Goal: Transaction & Acquisition: Purchase product/service

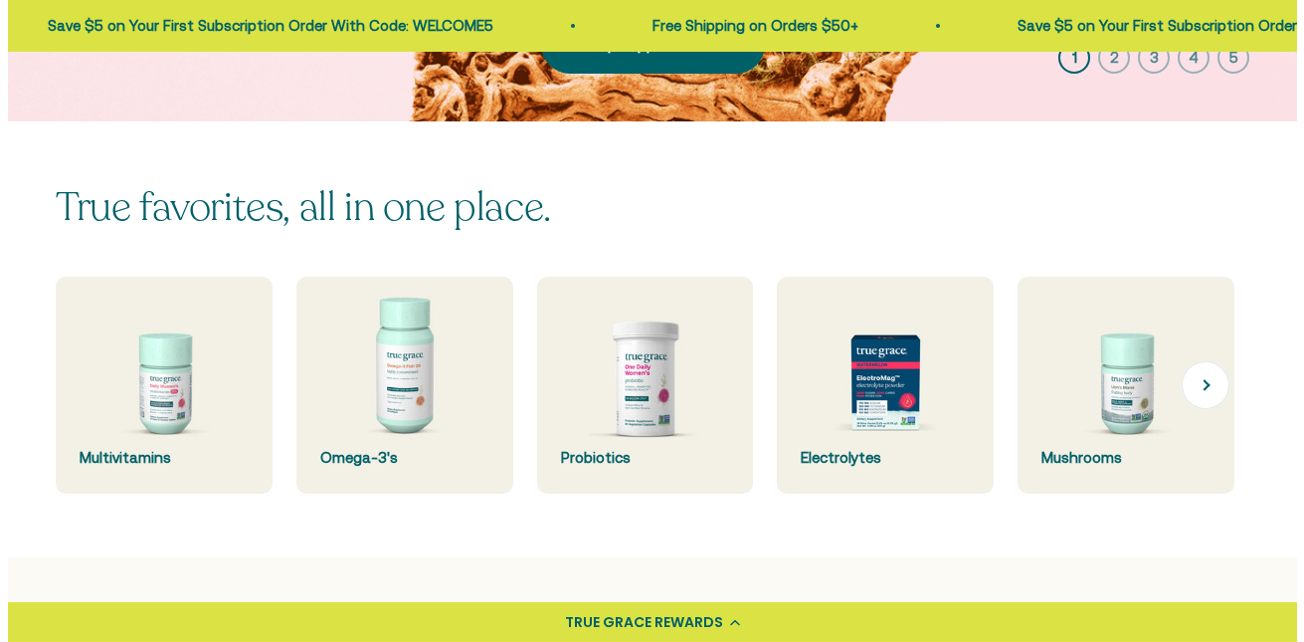
scroll to position [497, 0]
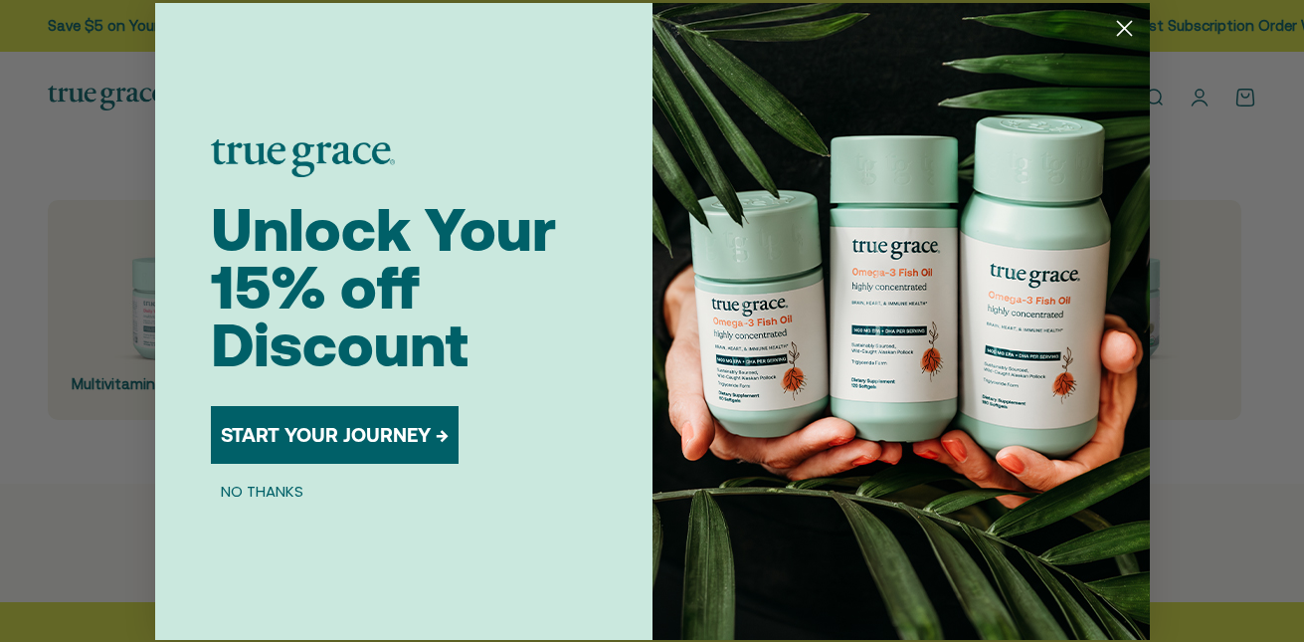
click at [102, 421] on div "Close dialog Unlock Your 15% off Discount START YOUR JOURNEY → NO THANKS Submit" at bounding box center [652, 321] width 1304 height 642
click at [371, 431] on button "START YOUR JOURNEY →" at bounding box center [335, 435] width 248 height 58
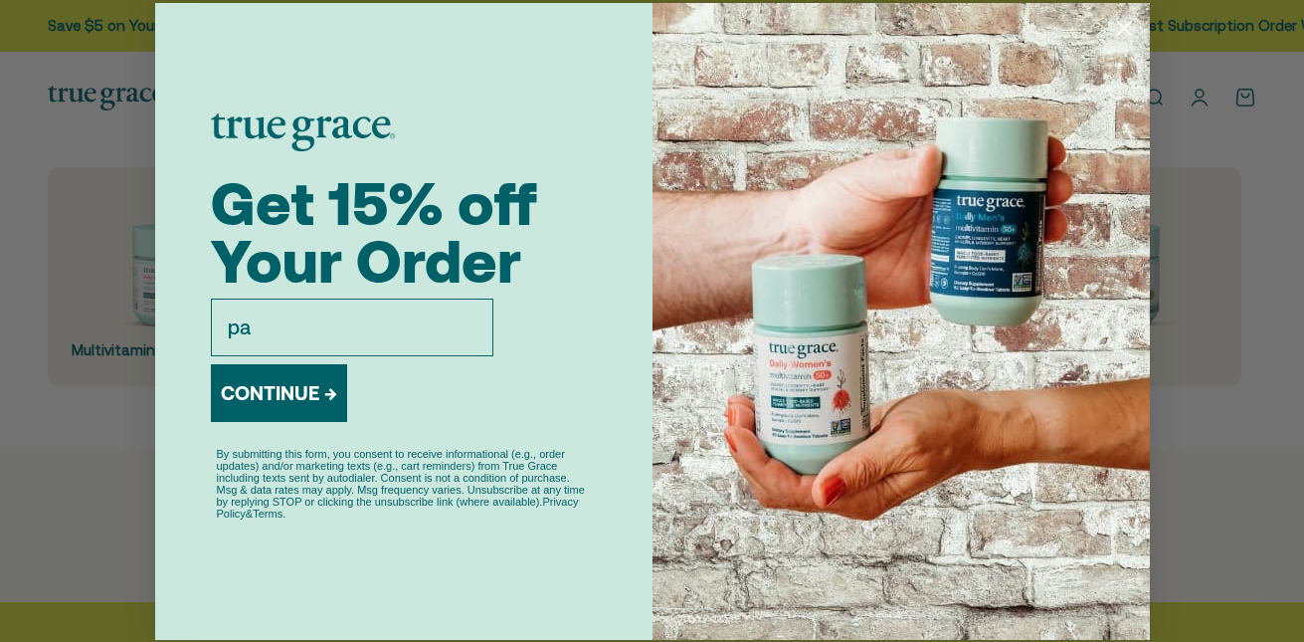
type input "pattieberle@gmail.com"
click at [291, 406] on button "CONTINUE →" at bounding box center [279, 393] width 136 height 58
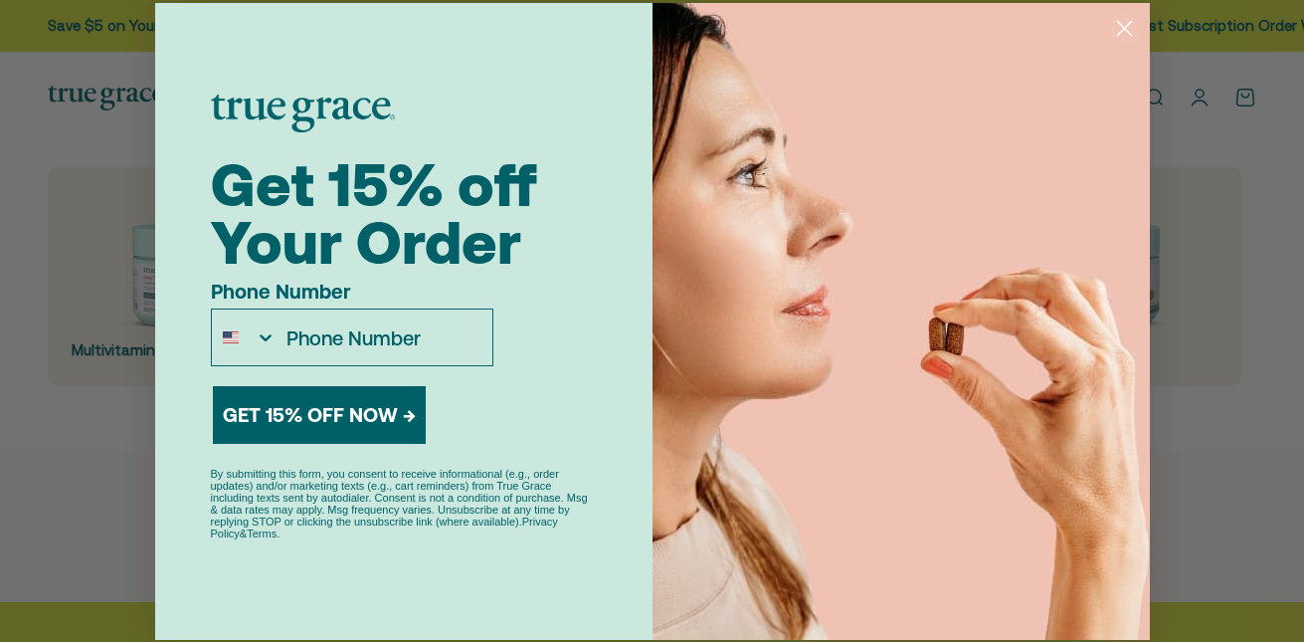
click at [355, 417] on button "GET 15% OFF NOW →" at bounding box center [319, 415] width 213 height 58
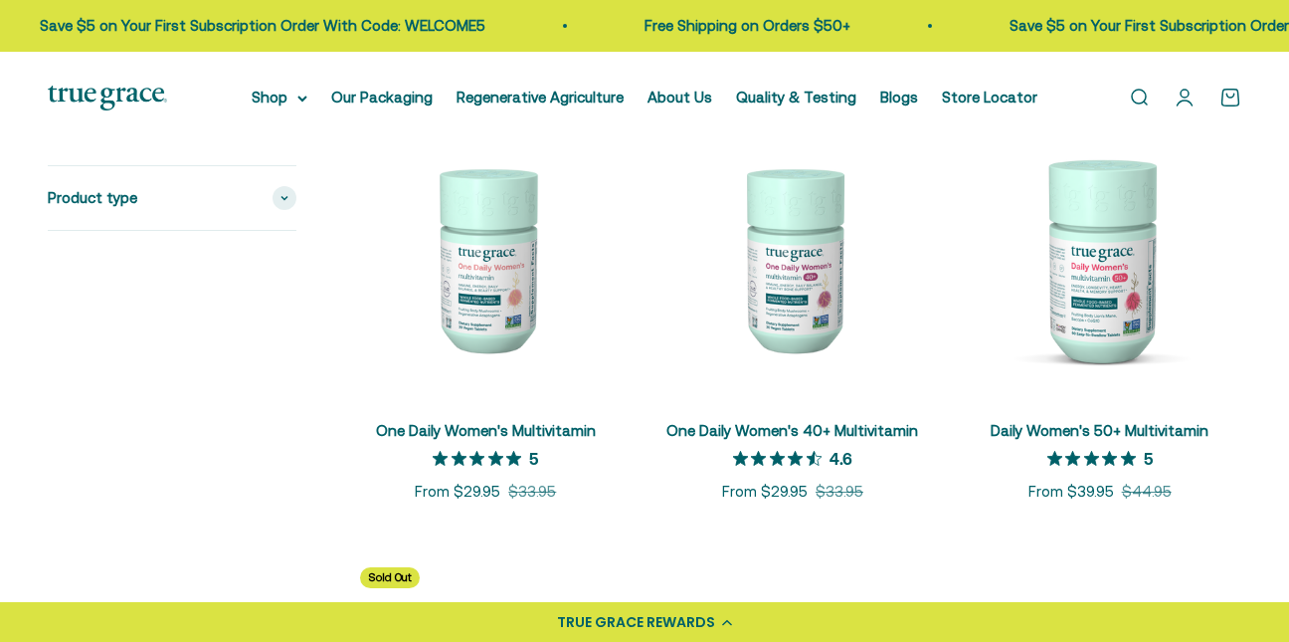
scroll to position [497, 0]
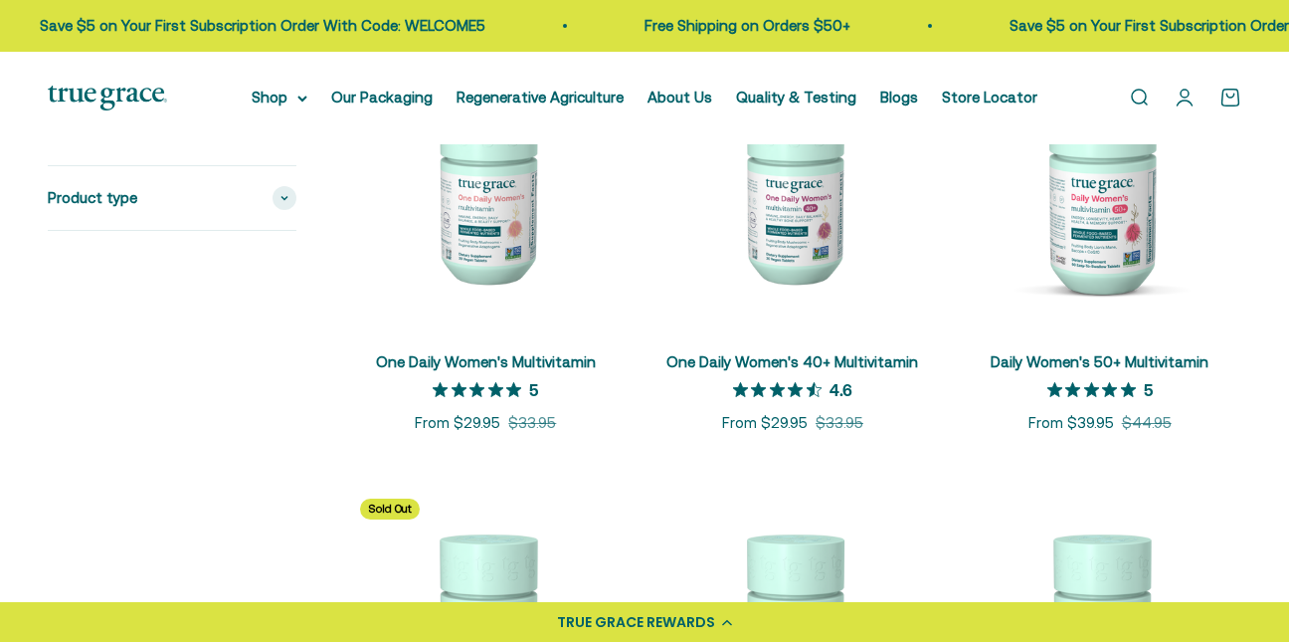
click at [1143, 362] on link "Daily Women's 50+ Multivitamin" at bounding box center [1100, 361] width 218 height 17
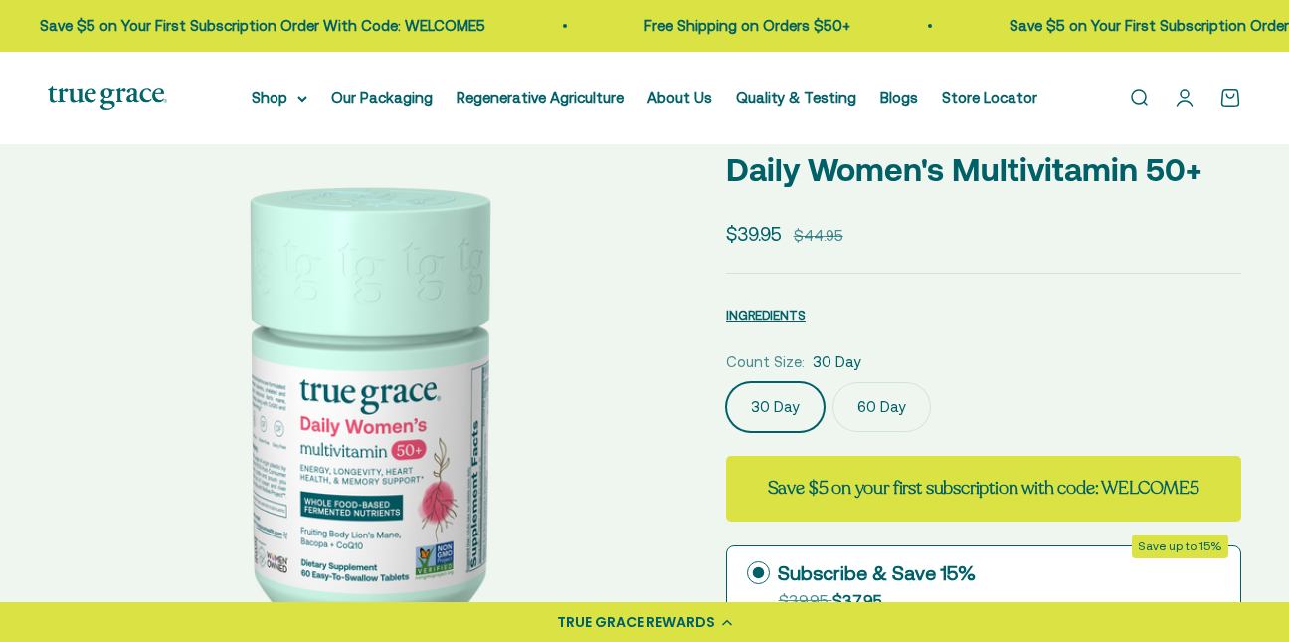
select select "3"
click at [878, 403] on label "60 Day" at bounding box center [882, 407] width 98 height 50
click at [726, 382] on input "60 Day" at bounding box center [725, 381] width 1 height 1
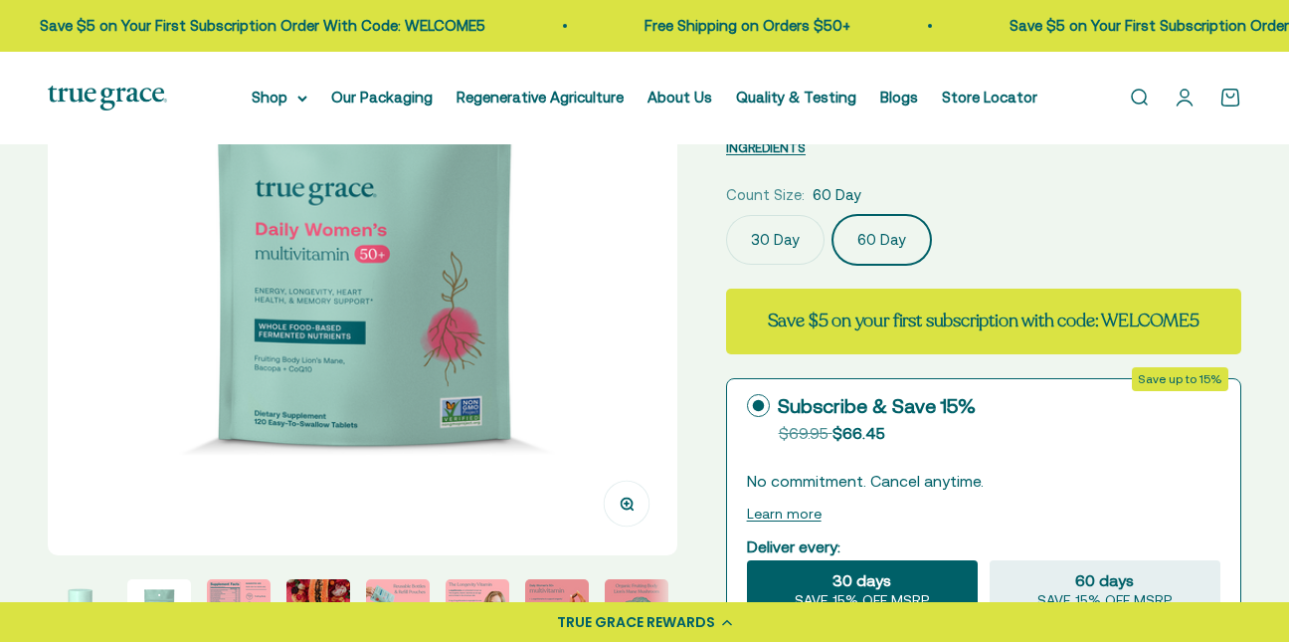
scroll to position [398, 0]
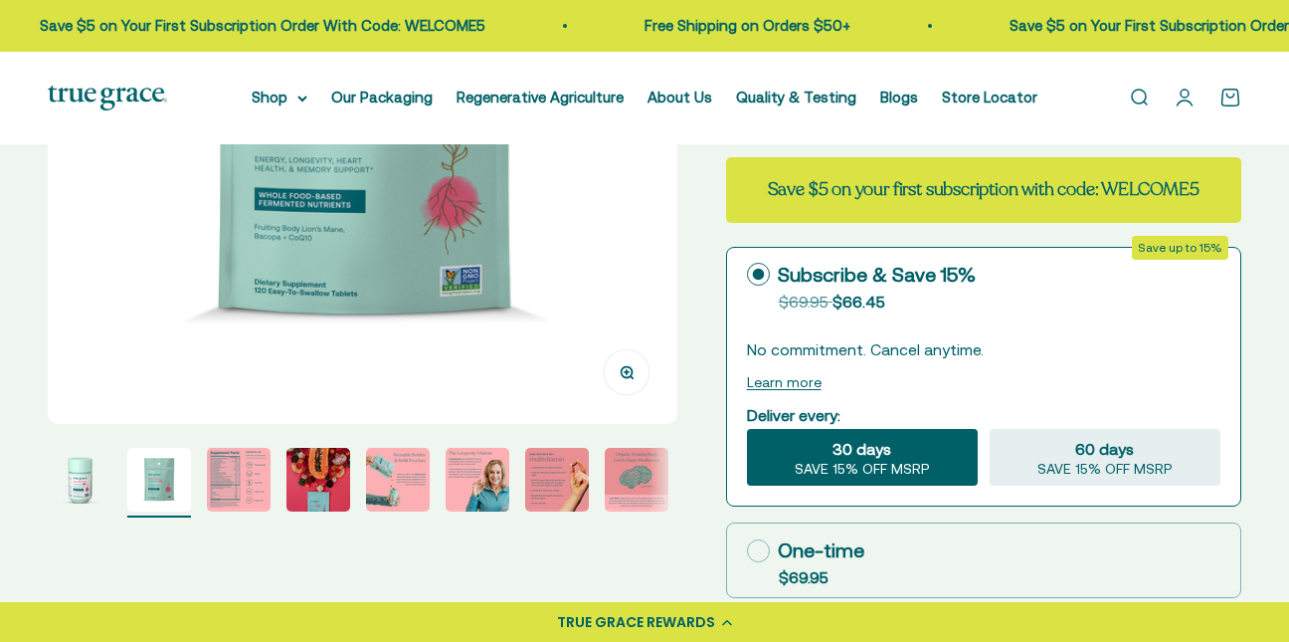
click at [255, 481] on img "Go to item 3" at bounding box center [239, 480] width 64 height 64
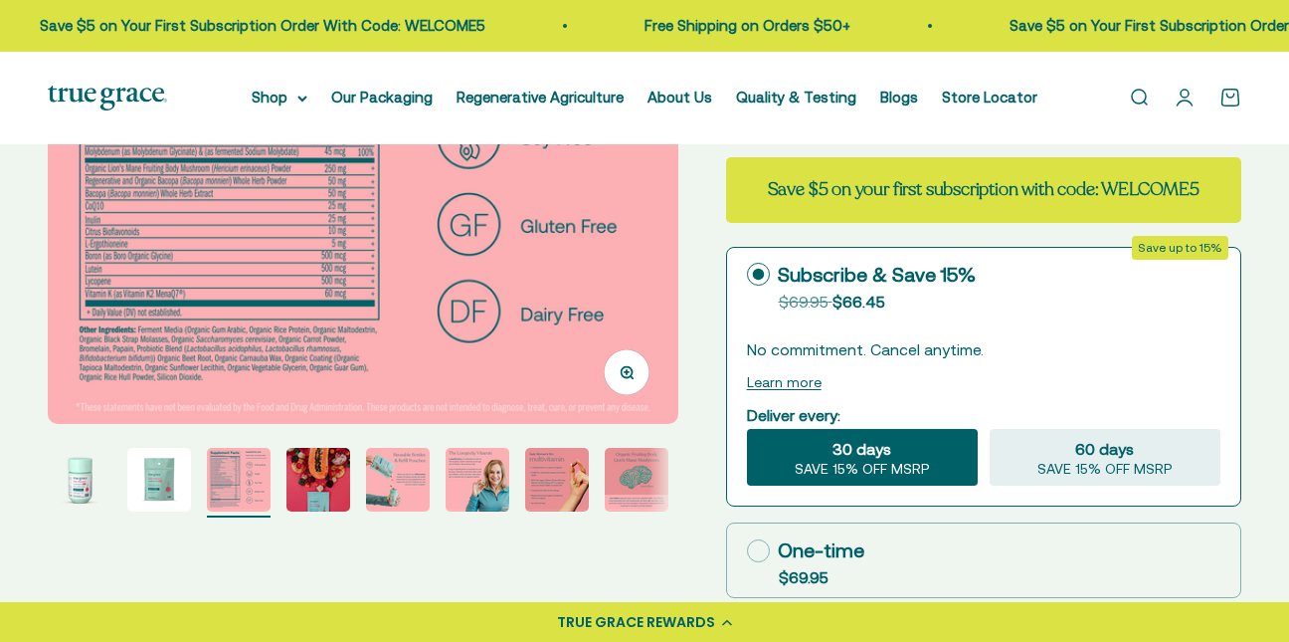
click at [331, 513] on button "Go to item 4" at bounding box center [318, 483] width 64 height 70
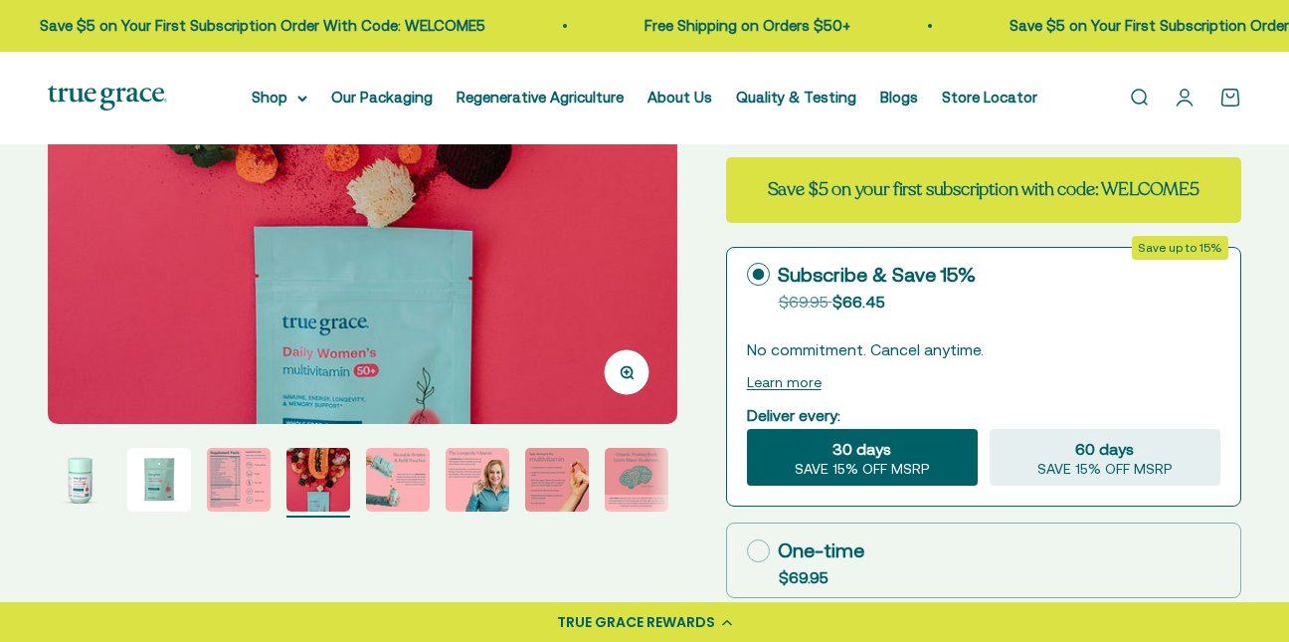
click at [390, 470] on img "Go to item 5" at bounding box center [398, 480] width 64 height 64
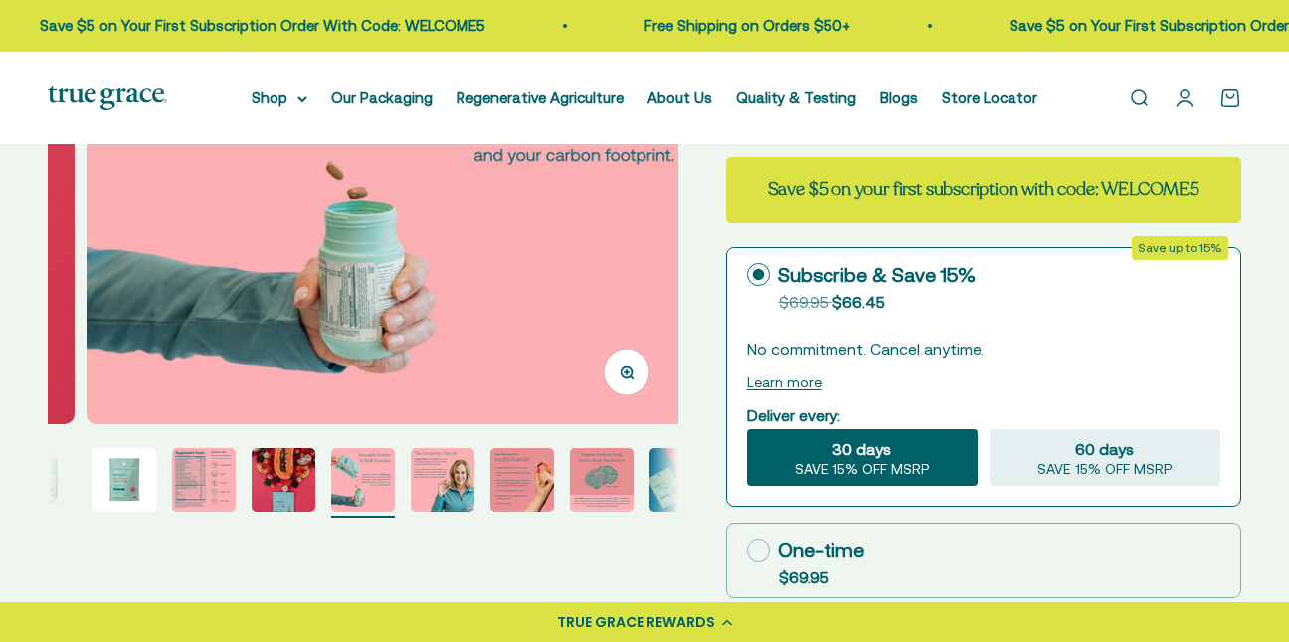
scroll to position [0, 2569]
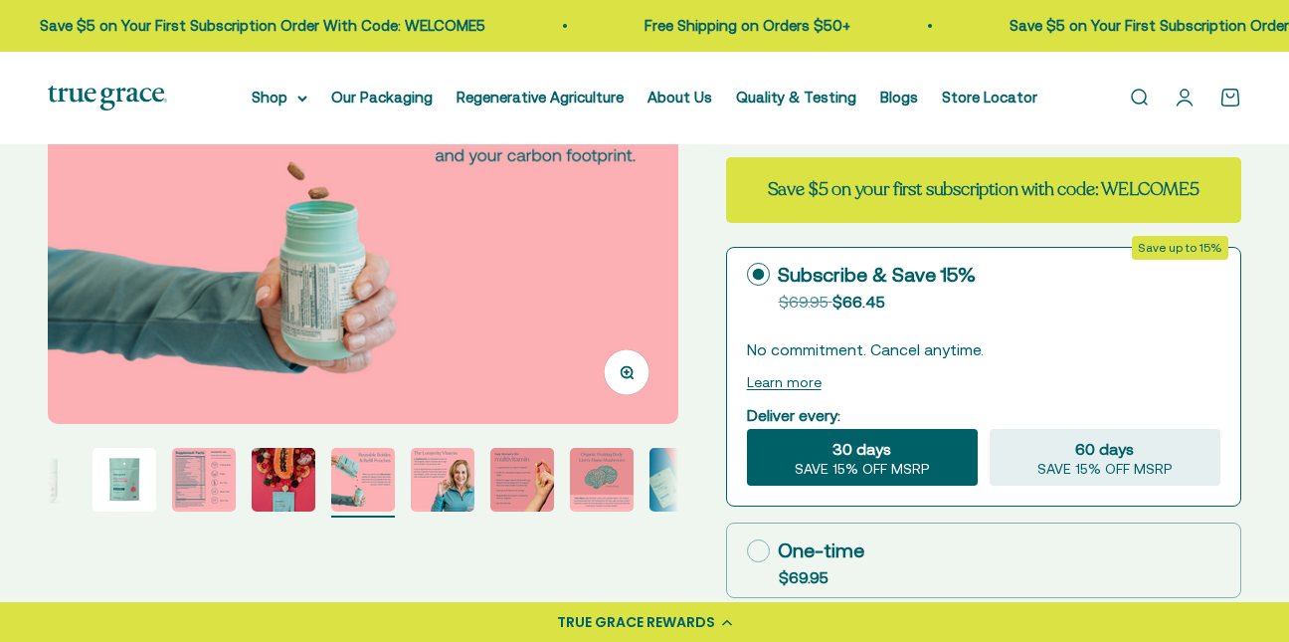
click at [459, 463] on img "Go to item 6" at bounding box center [443, 480] width 64 height 64
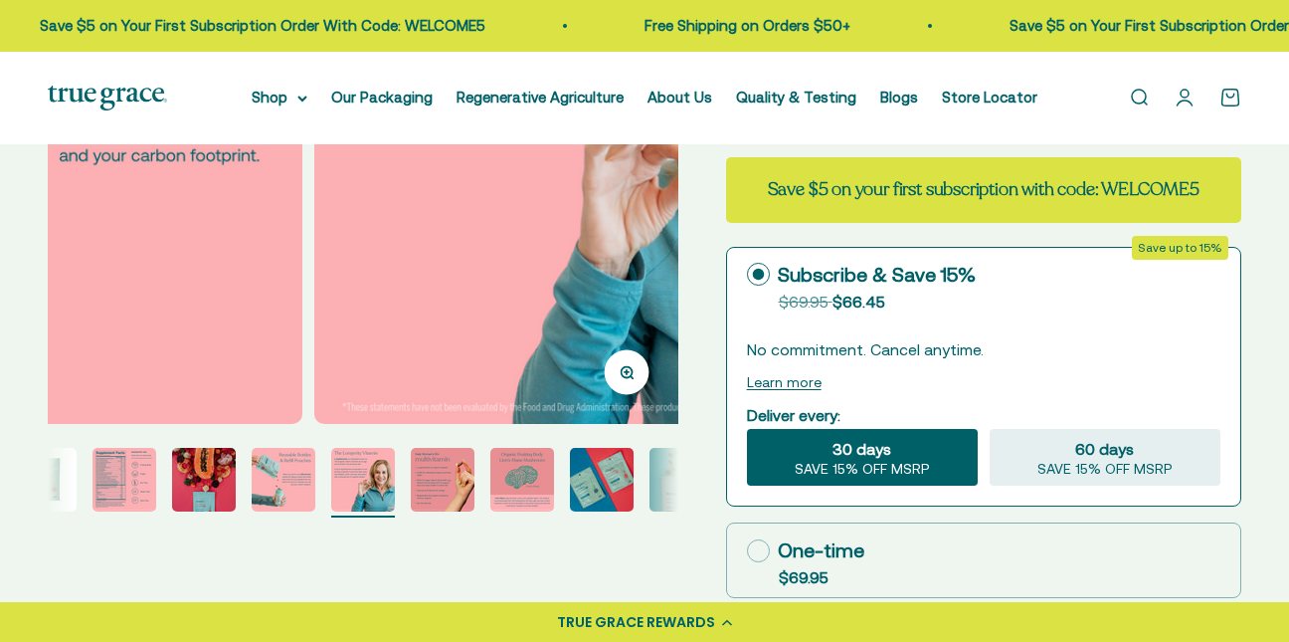
scroll to position [0, 3211]
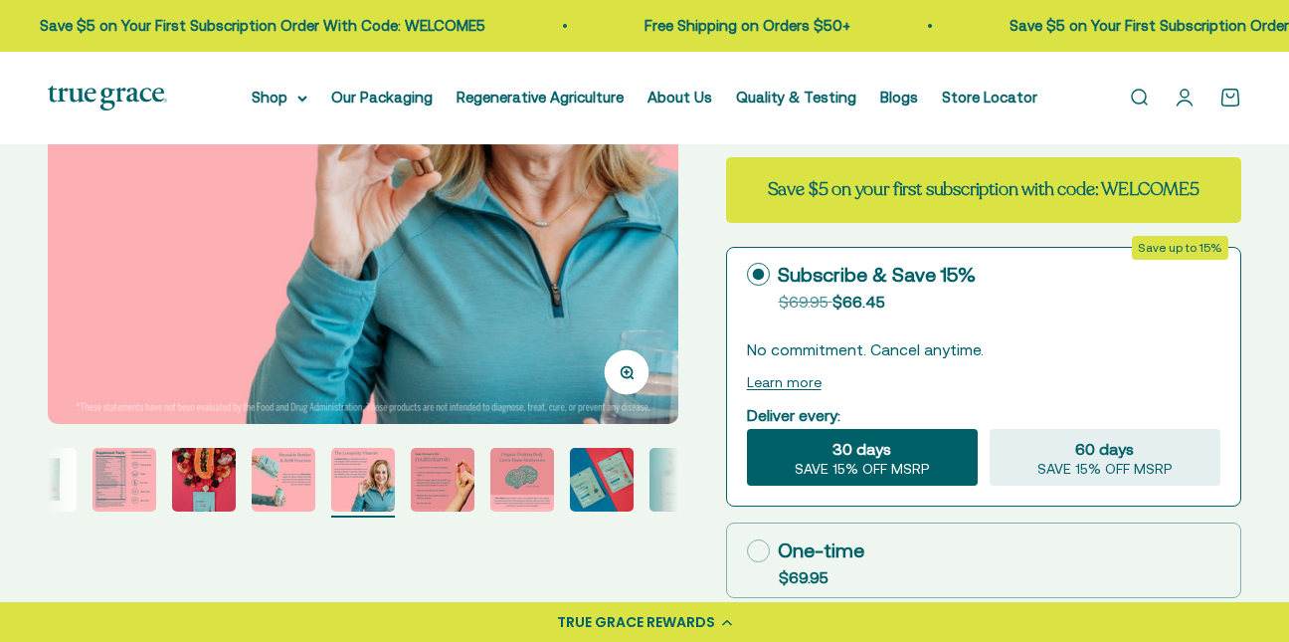
click at [519, 470] on img "Go to item 8" at bounding box center [522, 480] width 64 height 64
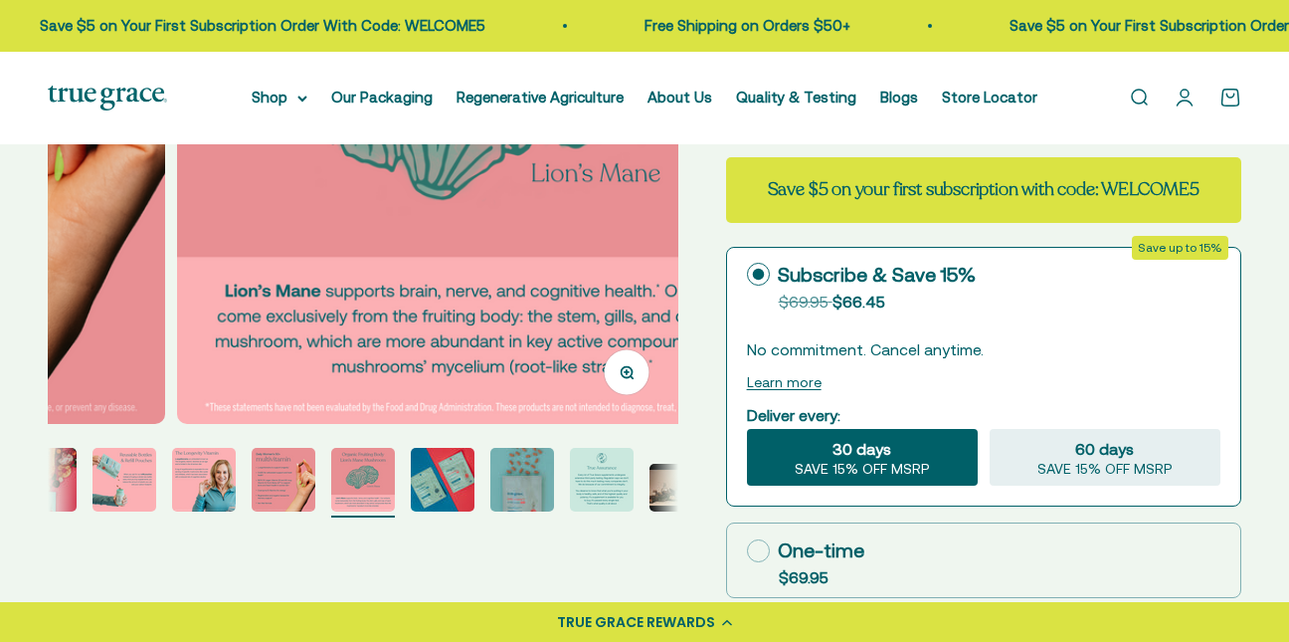
scroll to position [0, 4495]
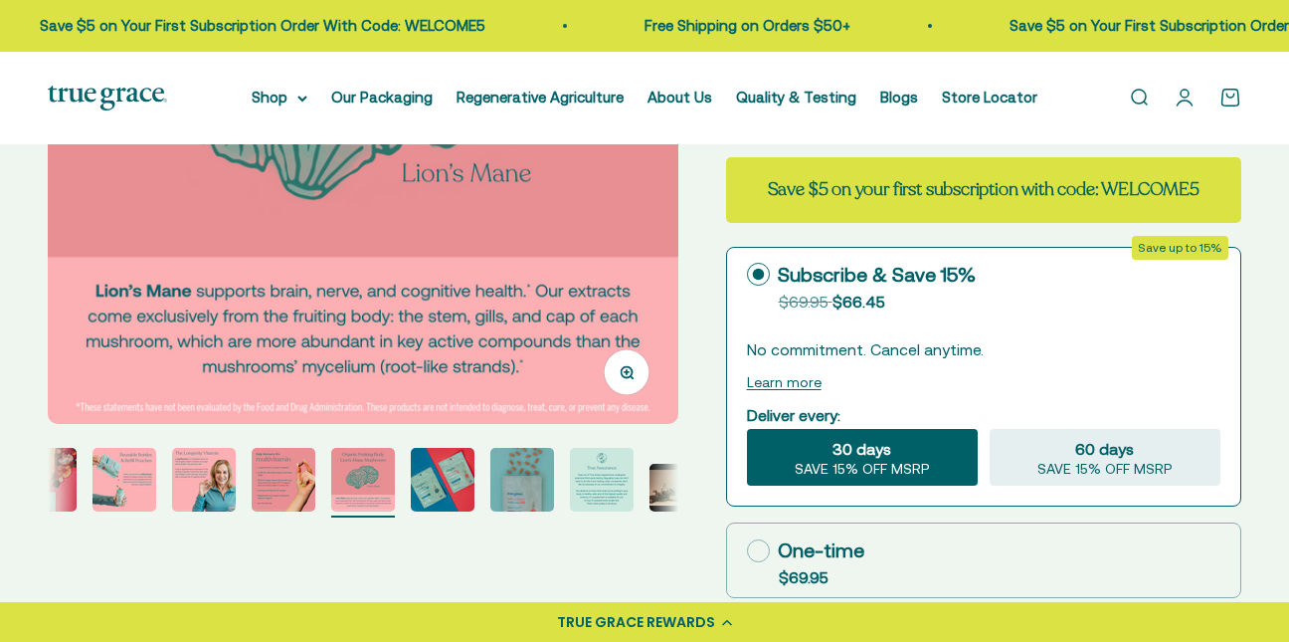
click at [516, 472] on img "Go to item 10" at bounding box center [522, 480] width 64 height 64
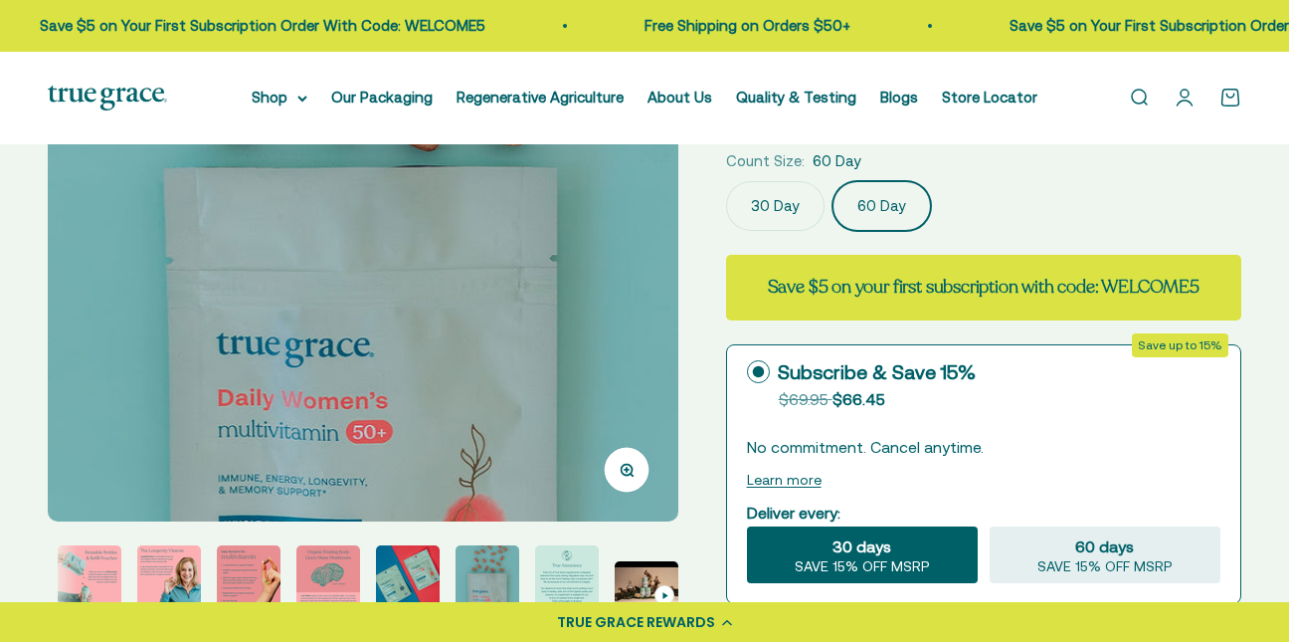
scroll to position [298, 0]
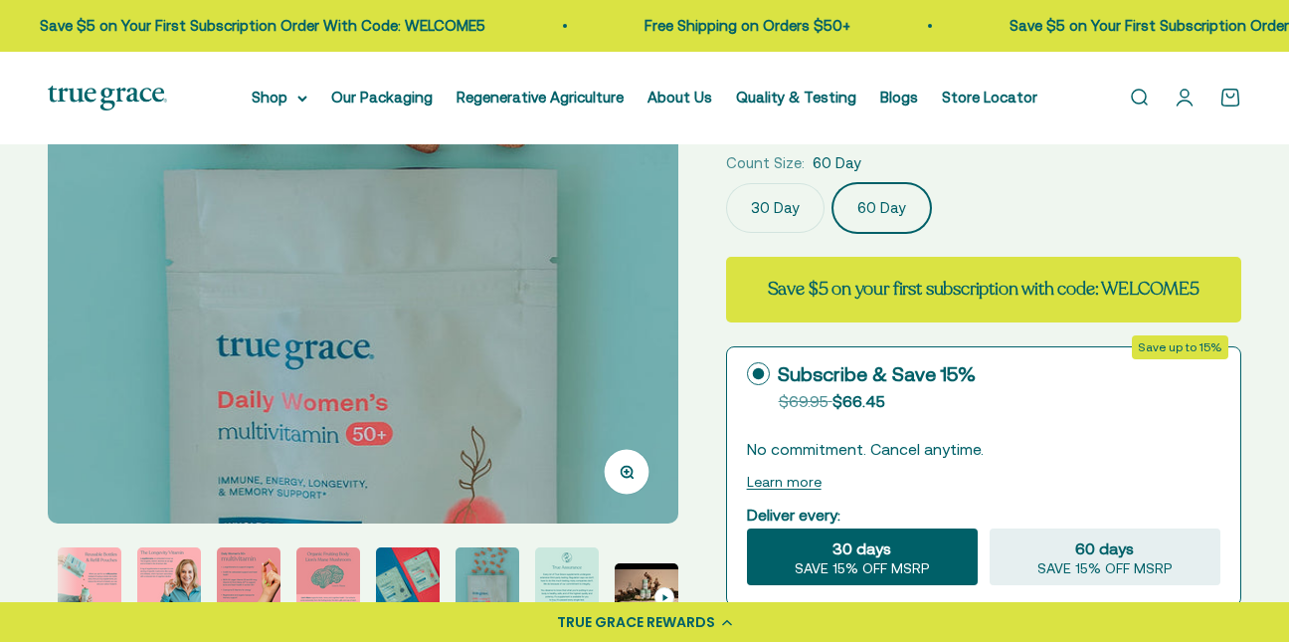
click at [558, 580] on img "Go to item 11" at bounding box center [567, 579] width 64 height 64
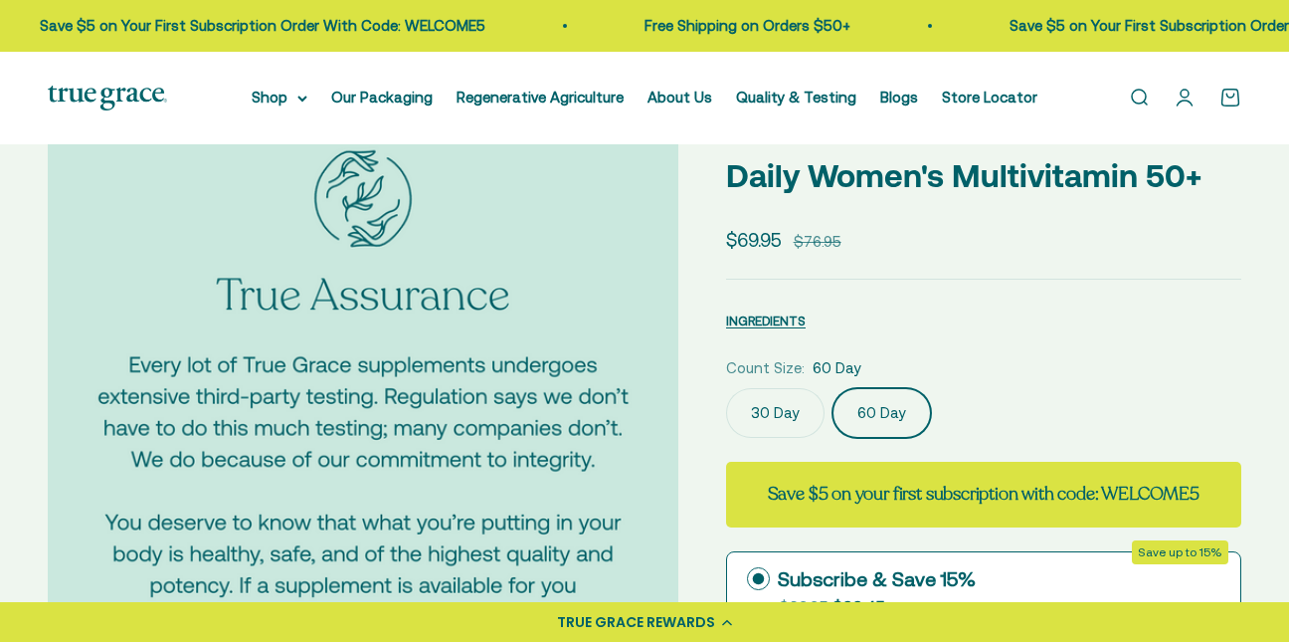
scroll to position [0, 0]
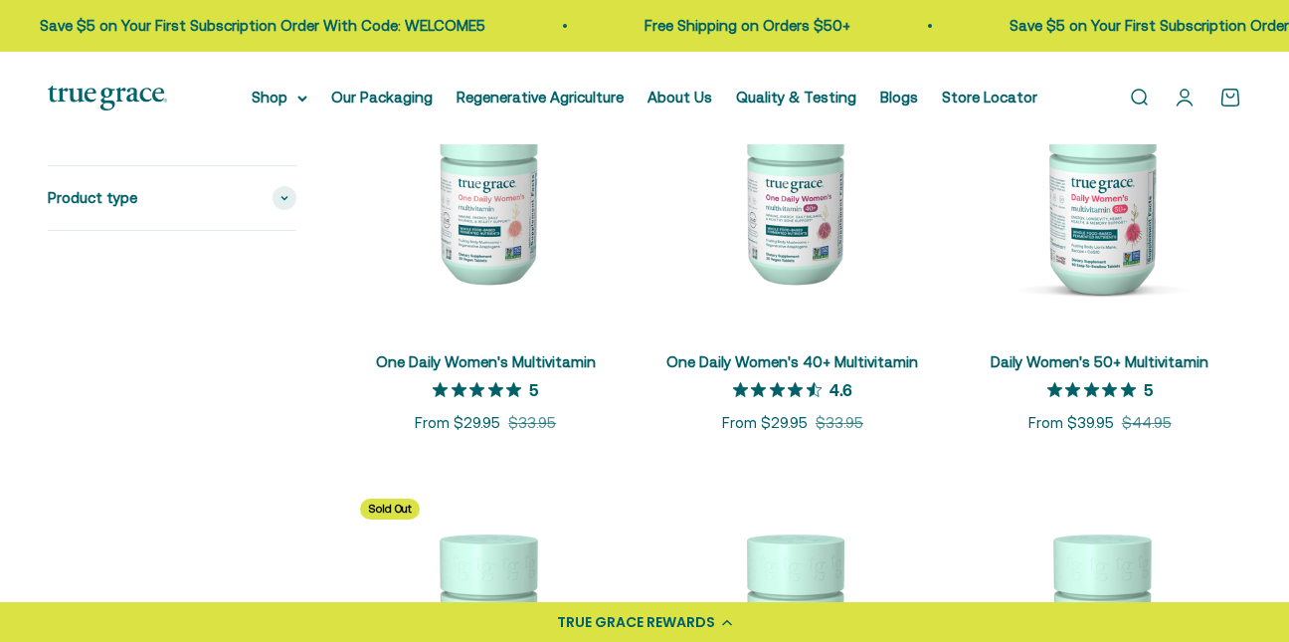
click at [802, 356] on link "One Daily Women's 40+ Multivitamin" at bounding box center [792, 361] width 252 height 17
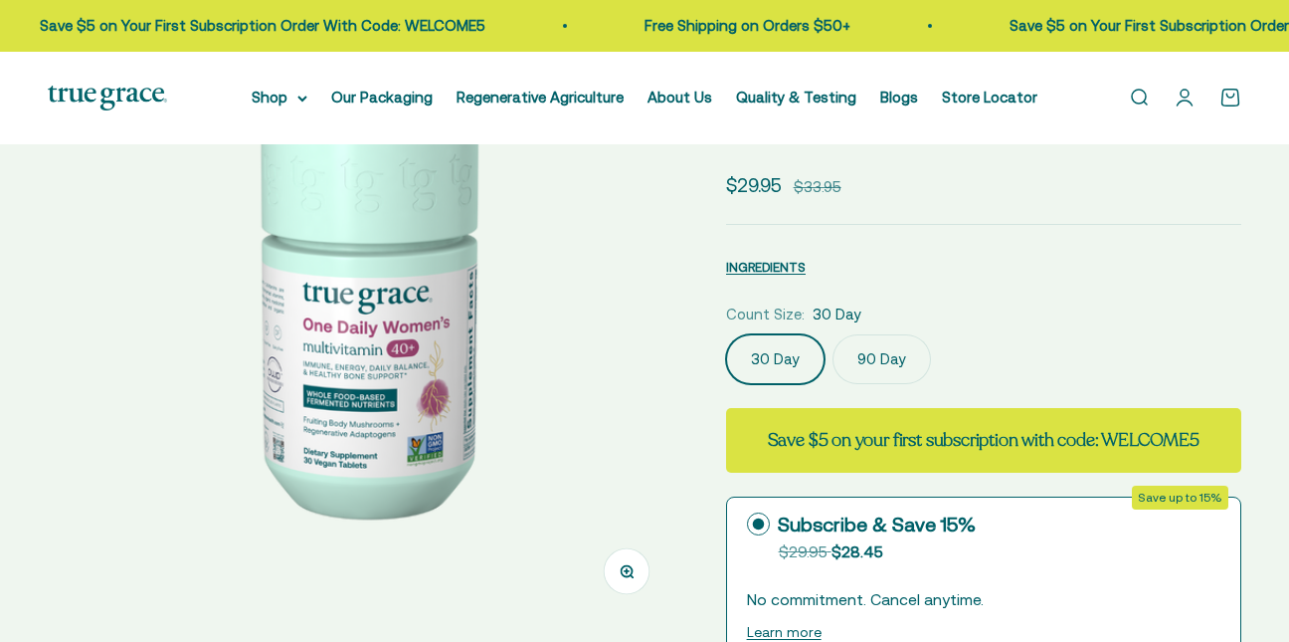
select select "3"
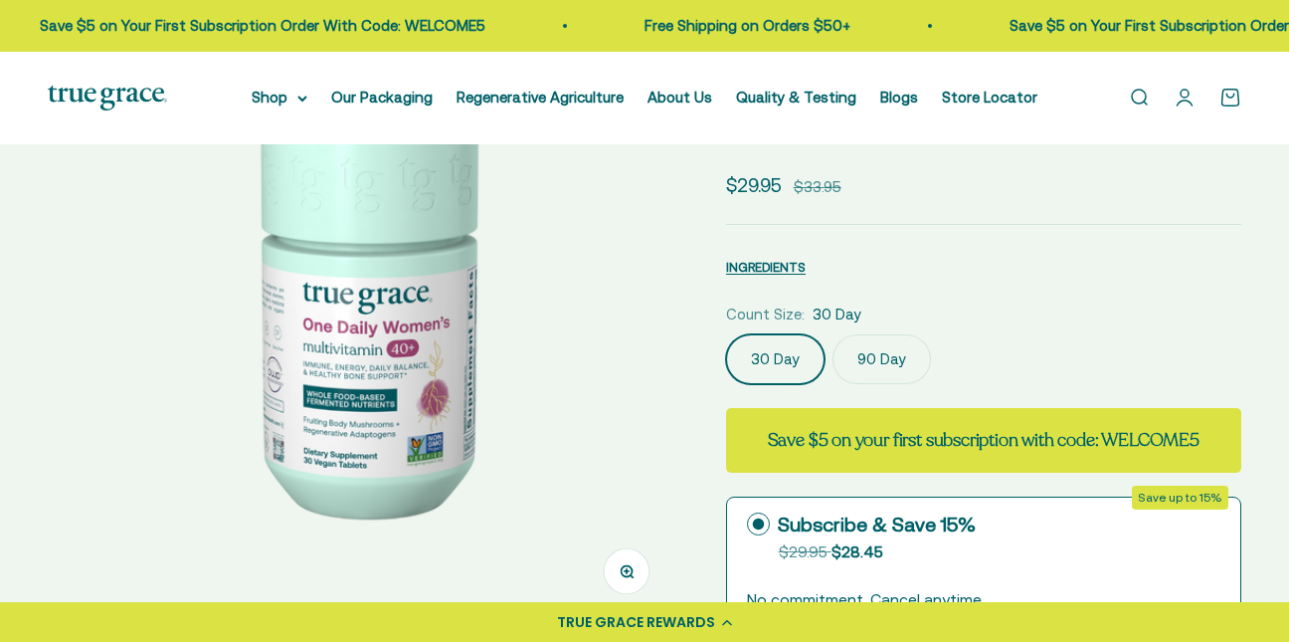
click at [902, 356] on label "90 Day" at bounding box center [882, 359] width 98 height 50
click at [726, 334] on input "90 Day" at bounding box center [725, 333] width 1 height 1
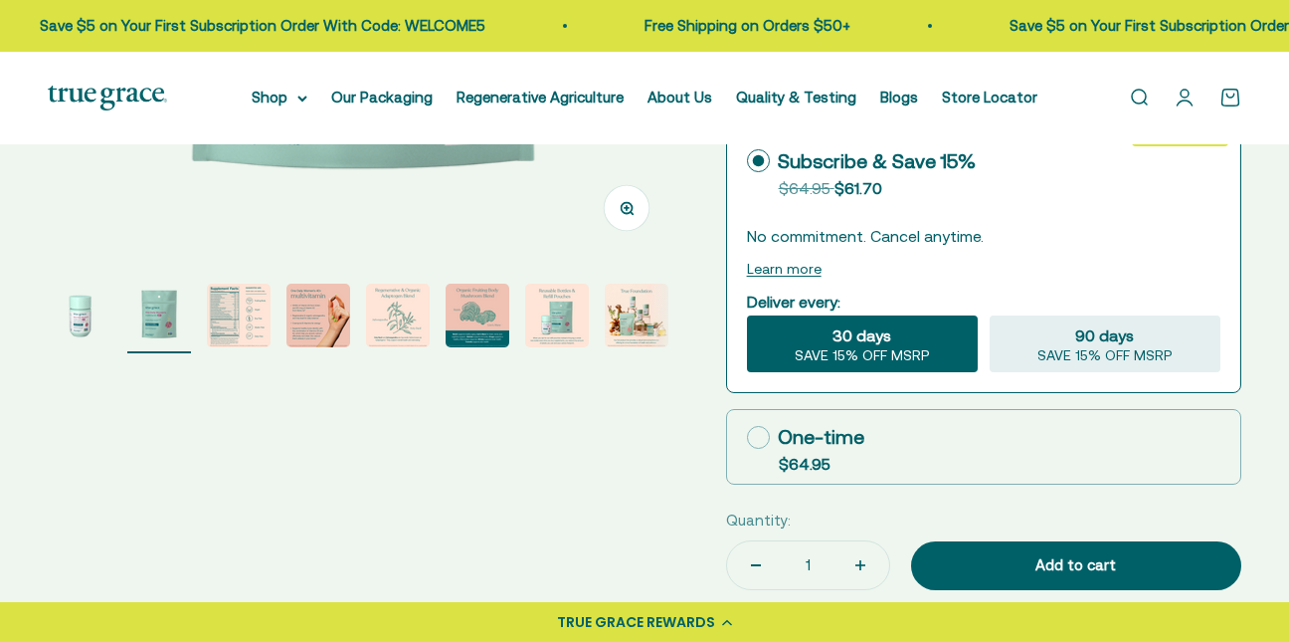
scroll to position [597, 0]
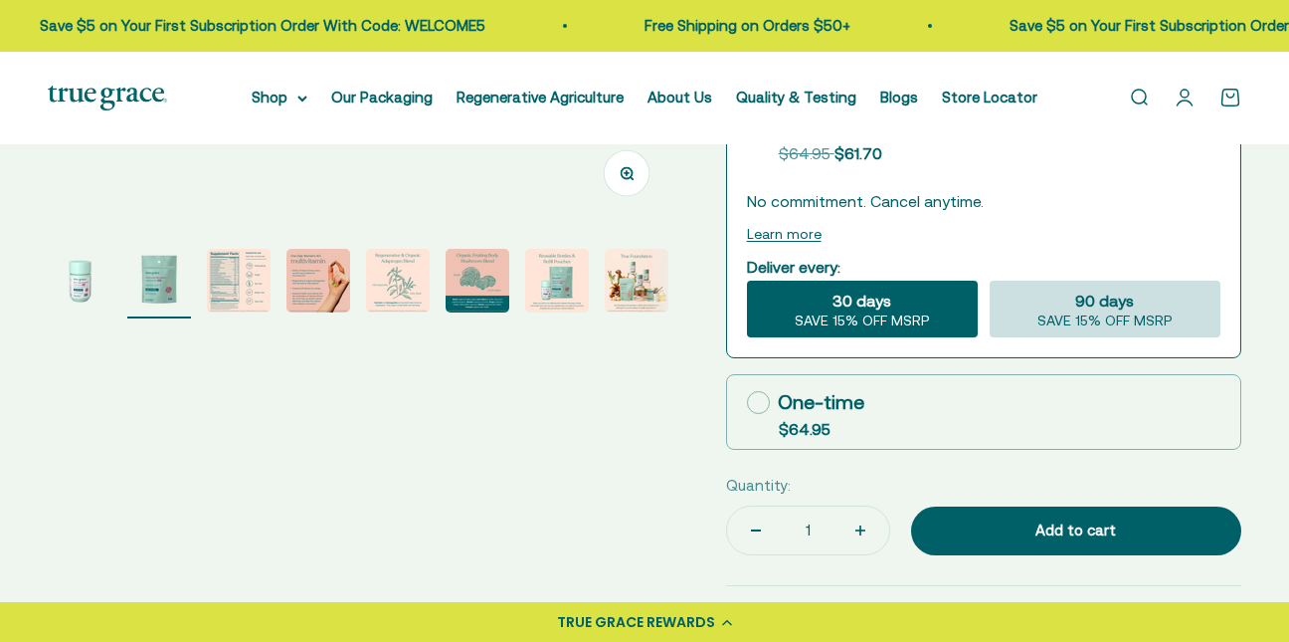
click at [1070, 315] on span "SAVE 15% OFF MSRP" at bounding box center [1105, 321] width 135 height 18
click at [990, 281] on input "90 days SAVE 15% OFF MSRP" at bounding box center [989, 280] width 1 height 1
radio input "true"
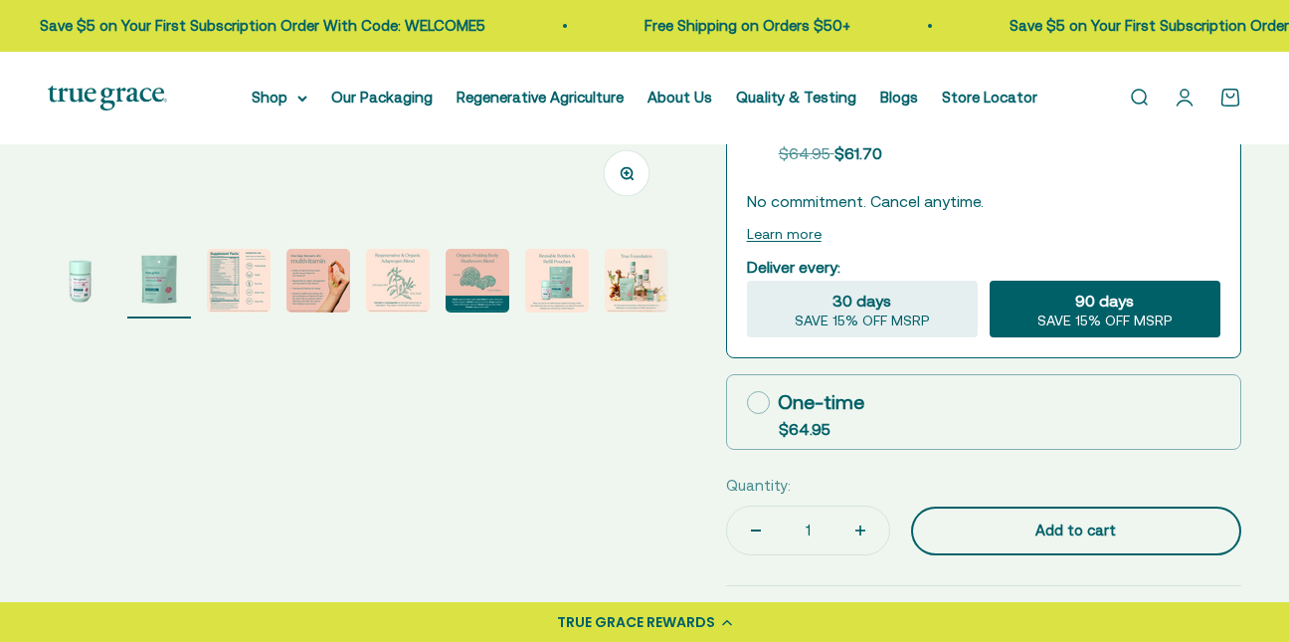
click at [1099, 539] on div "Add to cart" at bounding box center [1076, 530] width 251 height 24
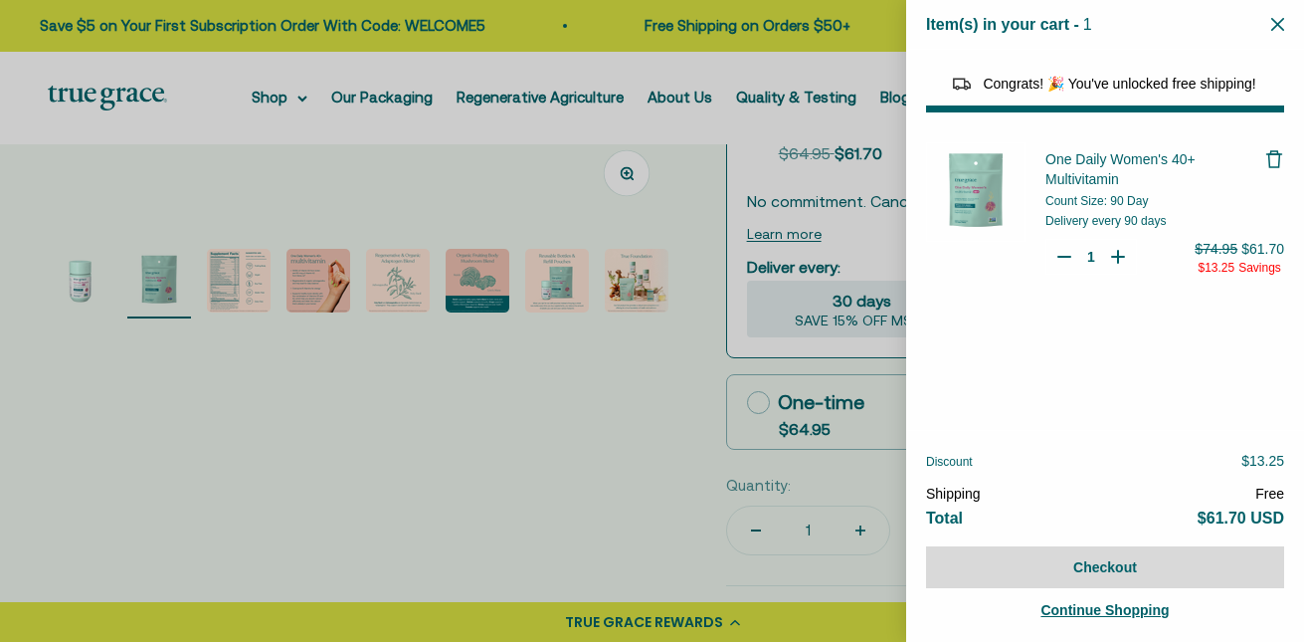
select select "46108681896150"
select select "44878154563798"
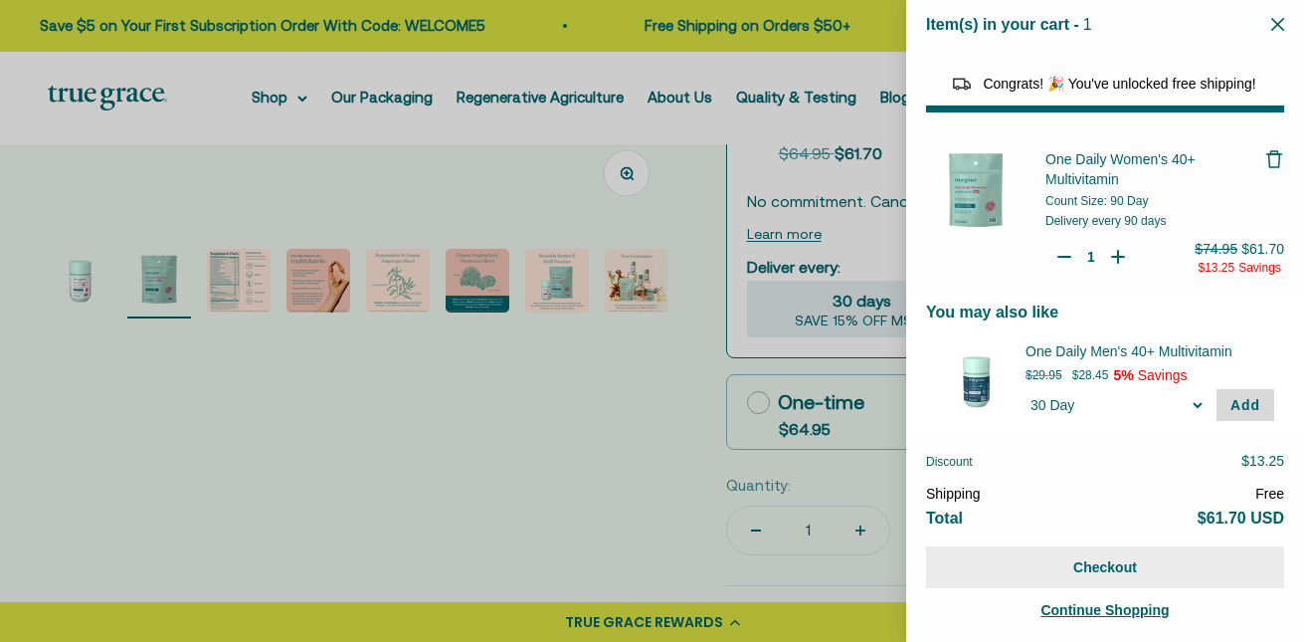
click at [1125, 567] on button "Checkout" at bounding box center [1105, 567] width 358 height 42
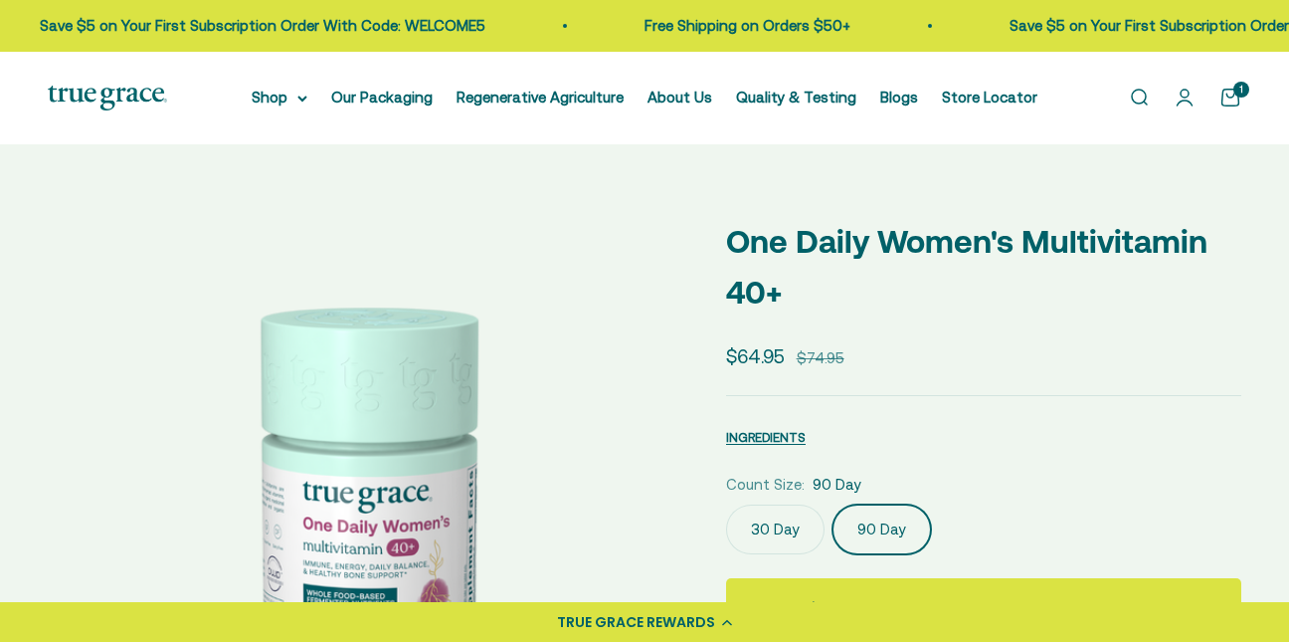
scroll to position [0, 643]
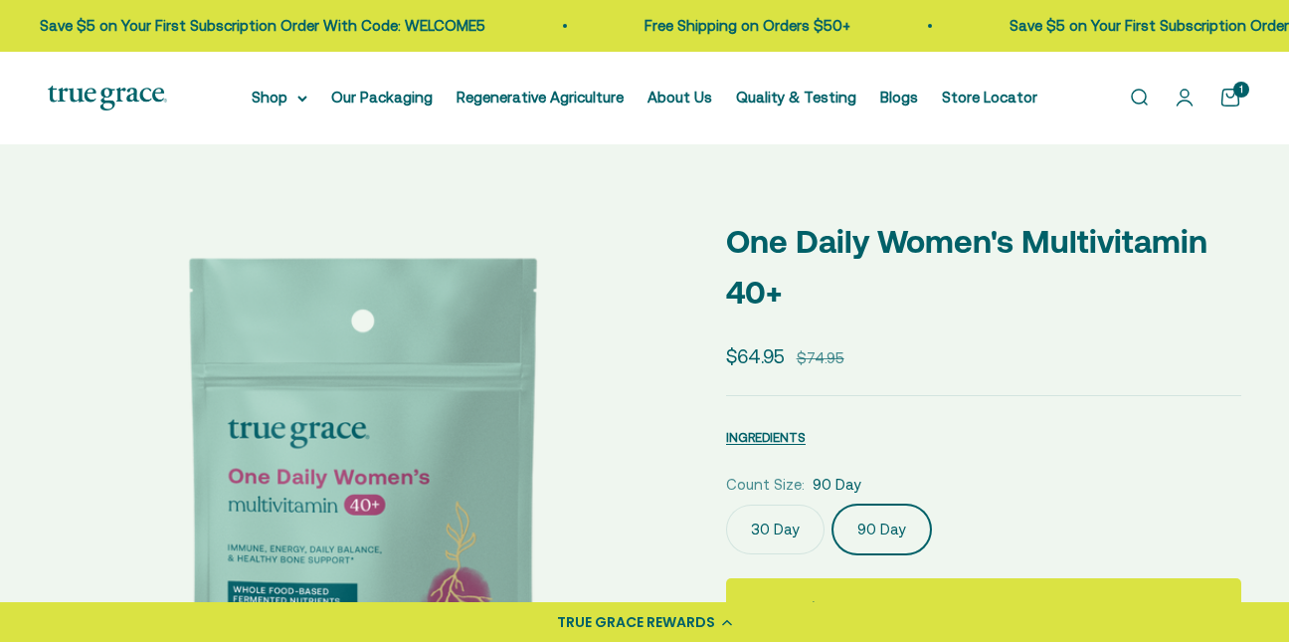
select select "3"
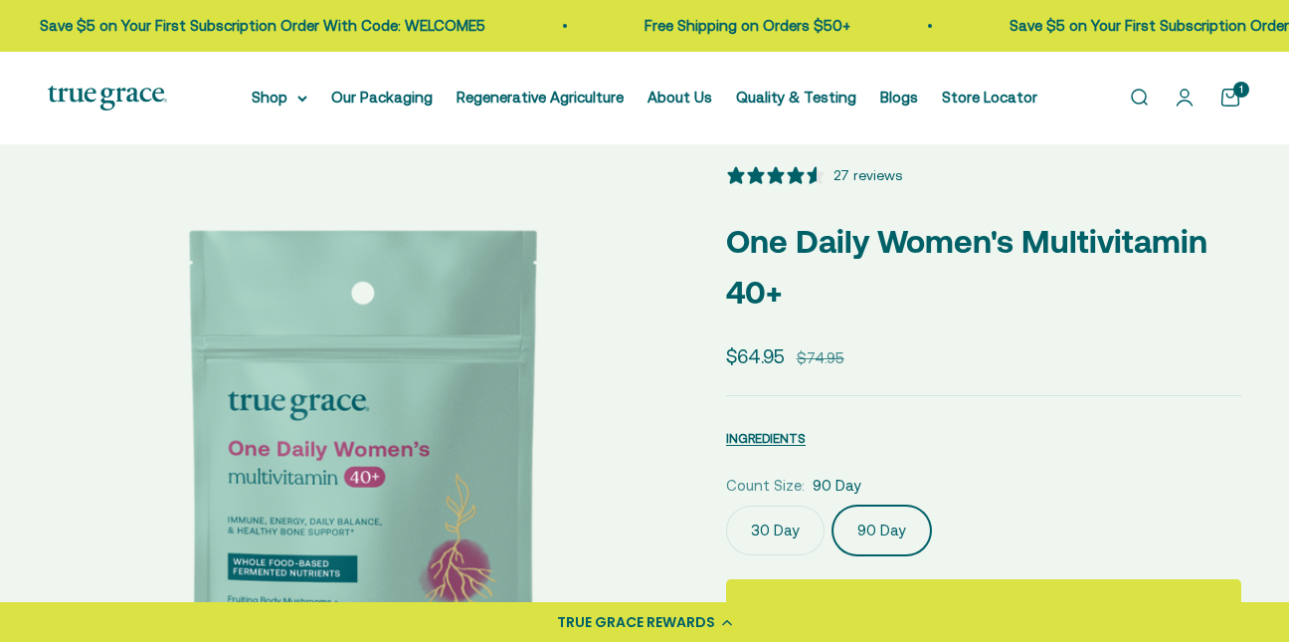
scroll to position [0, 0]
